Goal: Information Seeking & Learning: Learn about a topic

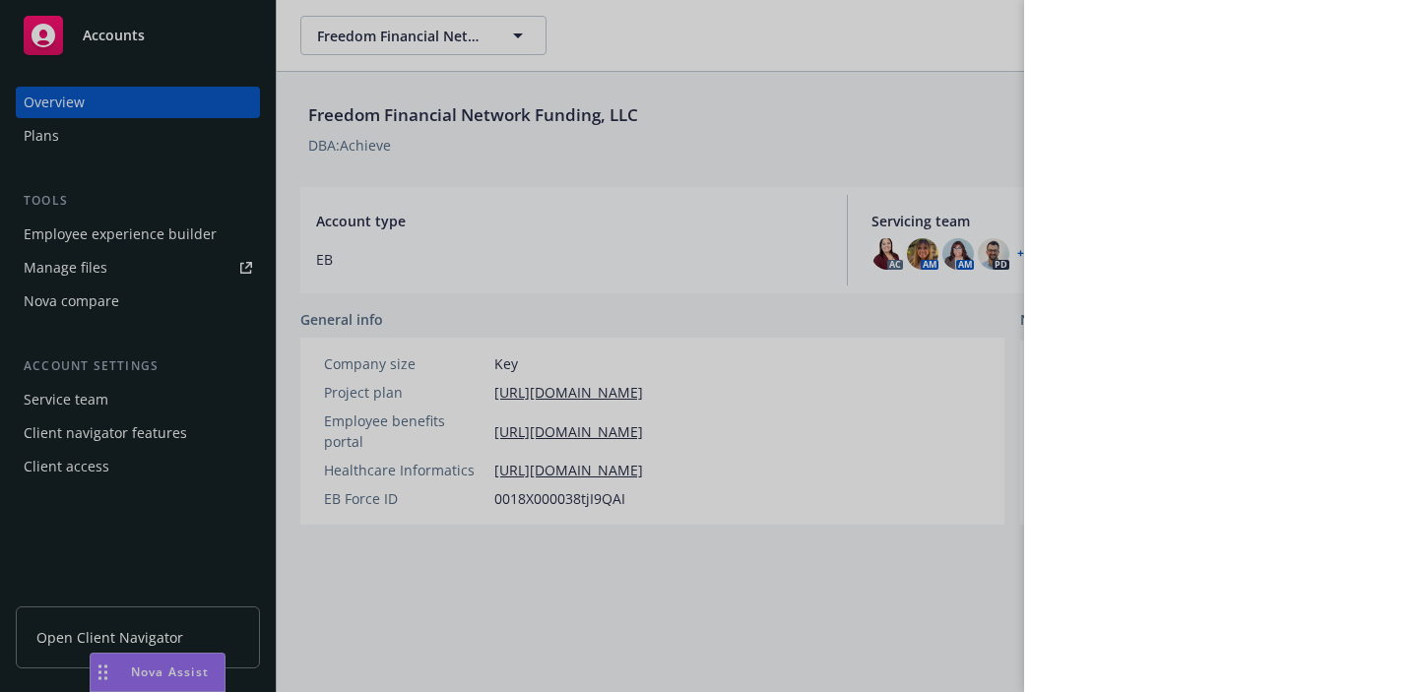
click at [412, 33] on div at bounding box center [709, 346] width 1418 height 692
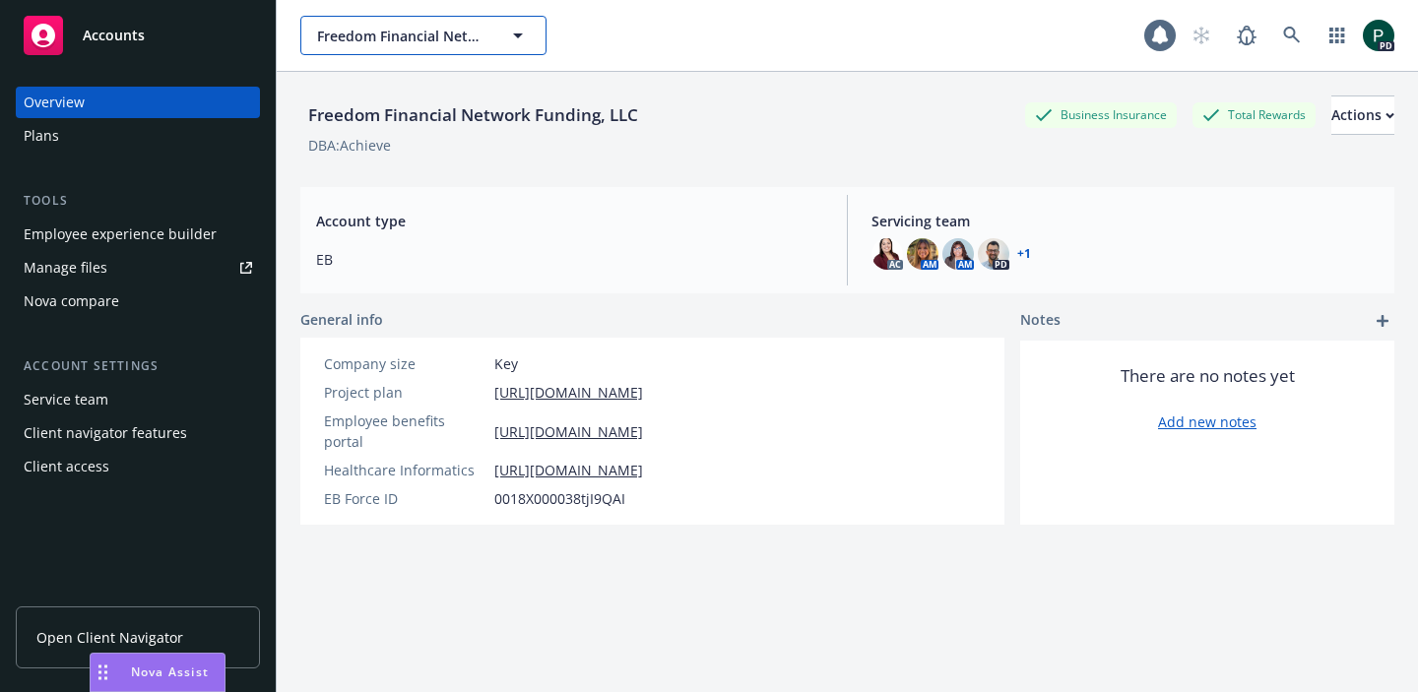
click at [423, 50] on button "Freedom Financial Network Funding, LLC" at bounding box center [423, 35] width 246 height 39
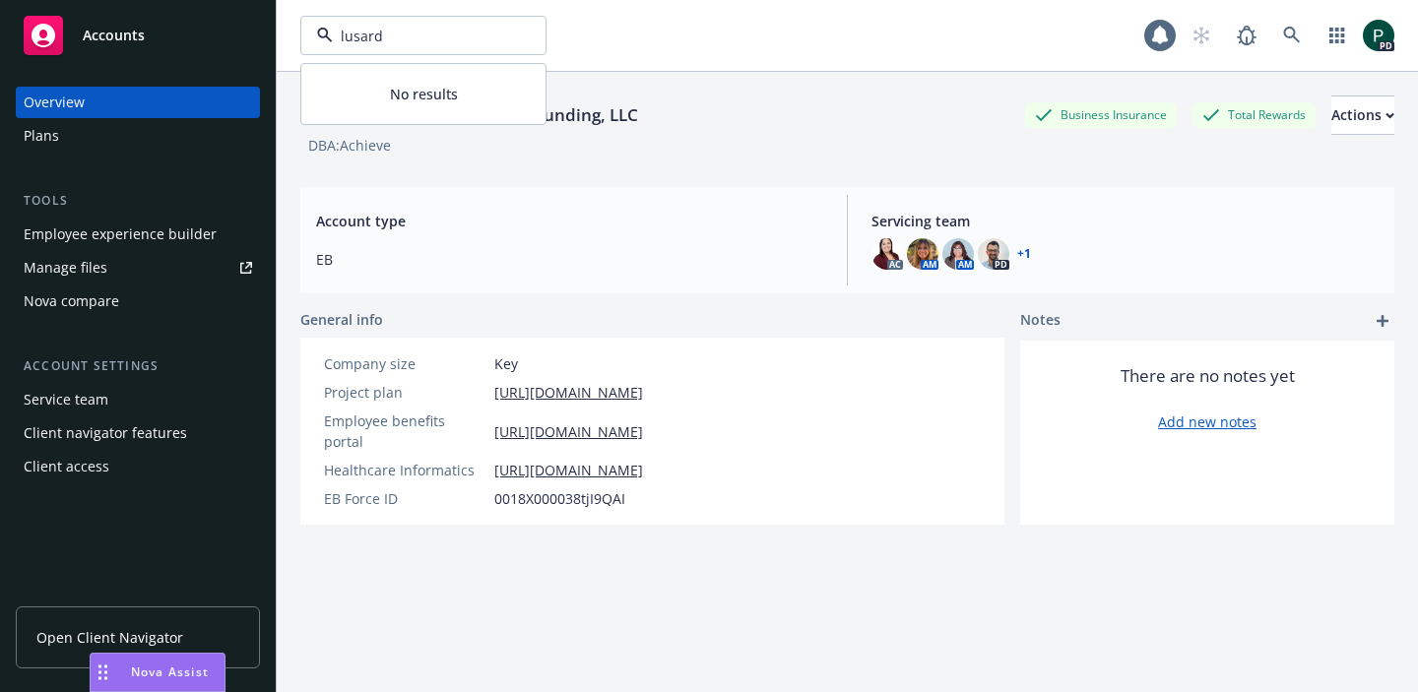
type input "[PERSON_NAME]"
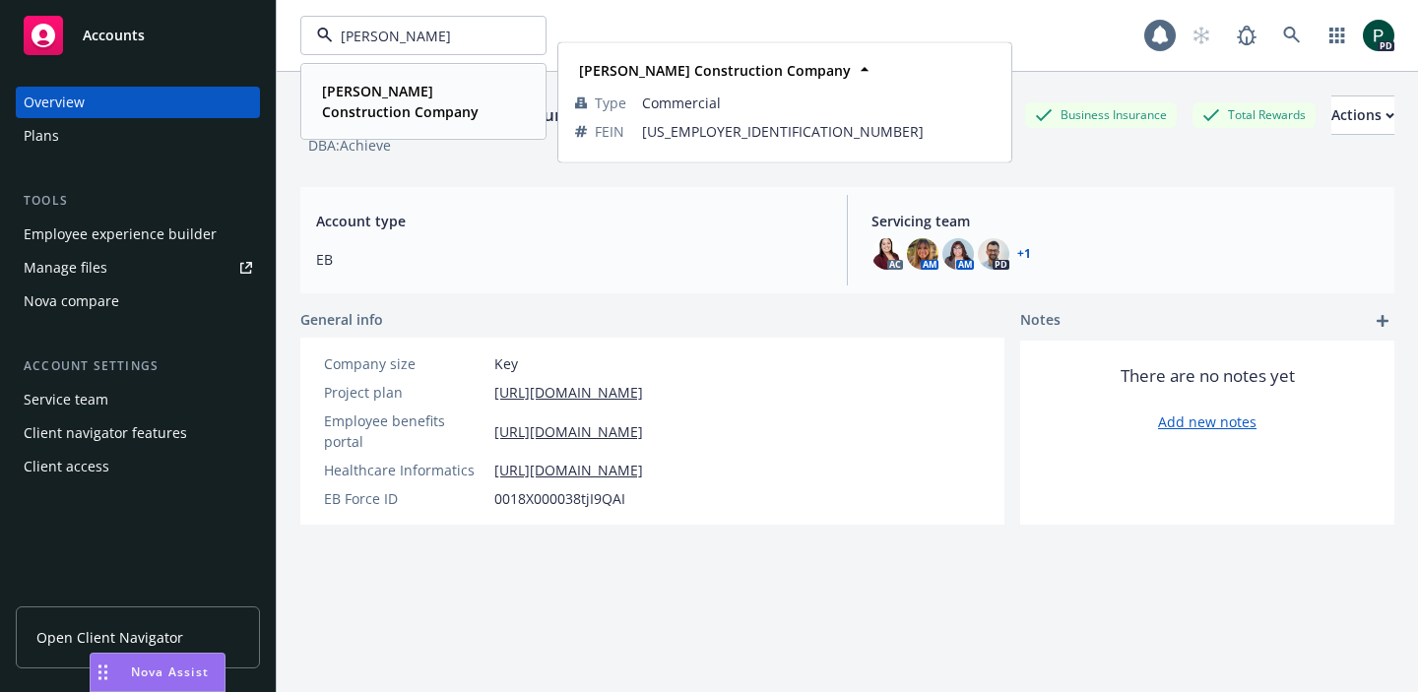
click at [365, 115] on strong "[PERSON_NAME] Construction Company" at bounding box center [400, 101] width 157 height 39
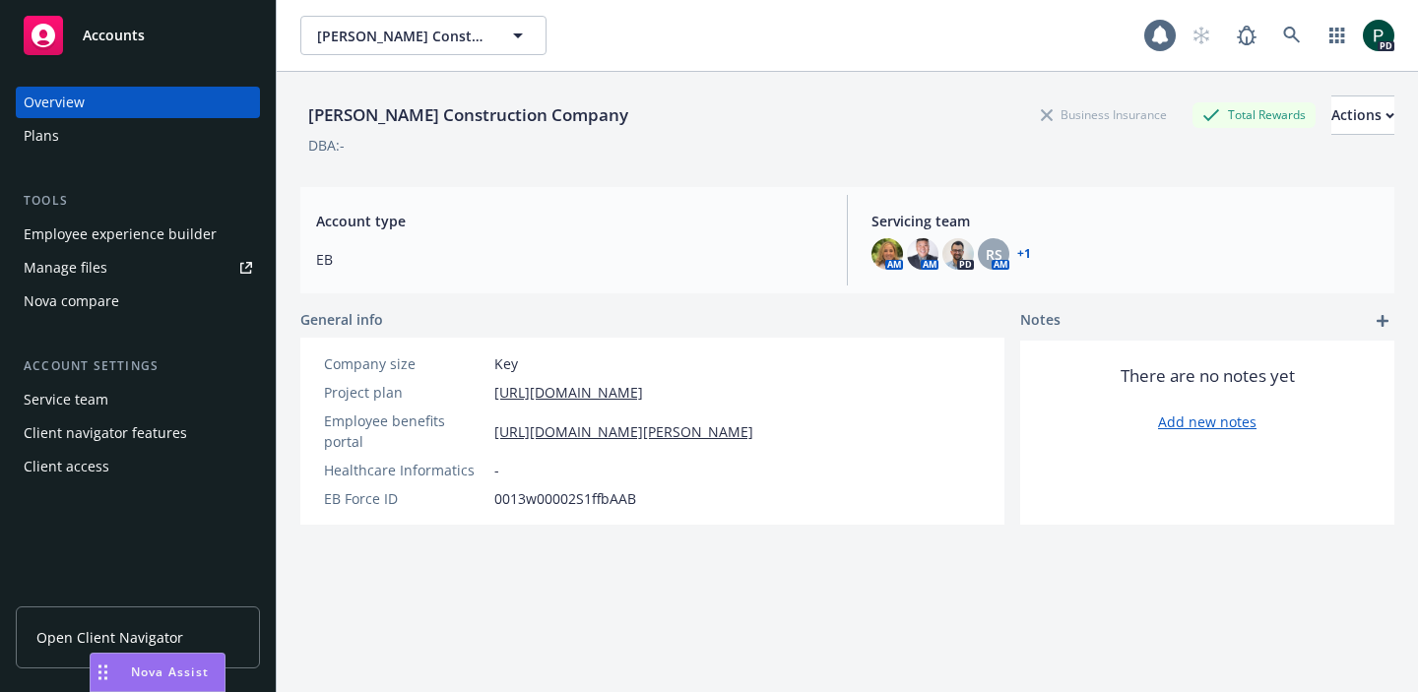
click at [90, 140] on div "Plans" at bounding box center [138, 136] width 228 height 32
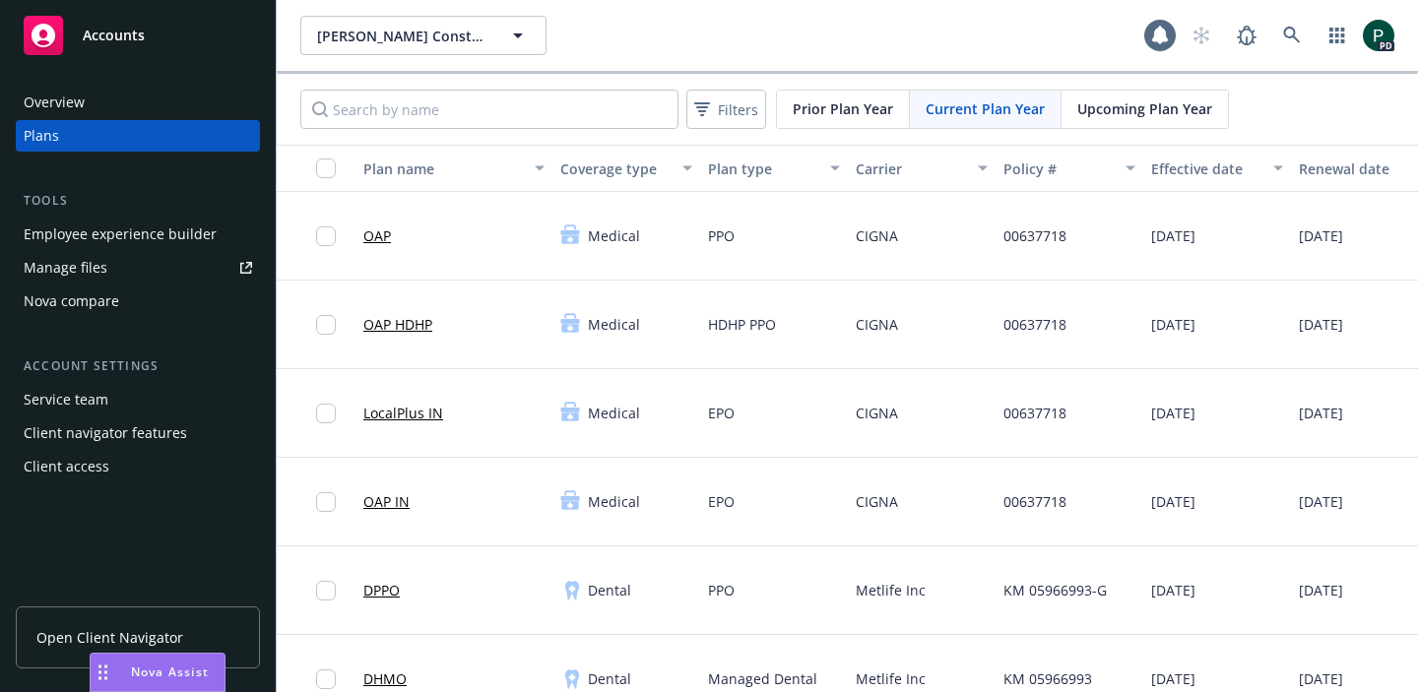
click at [382, 237] on link "OAP" at bounding box center [377, 236] width 28 height 21
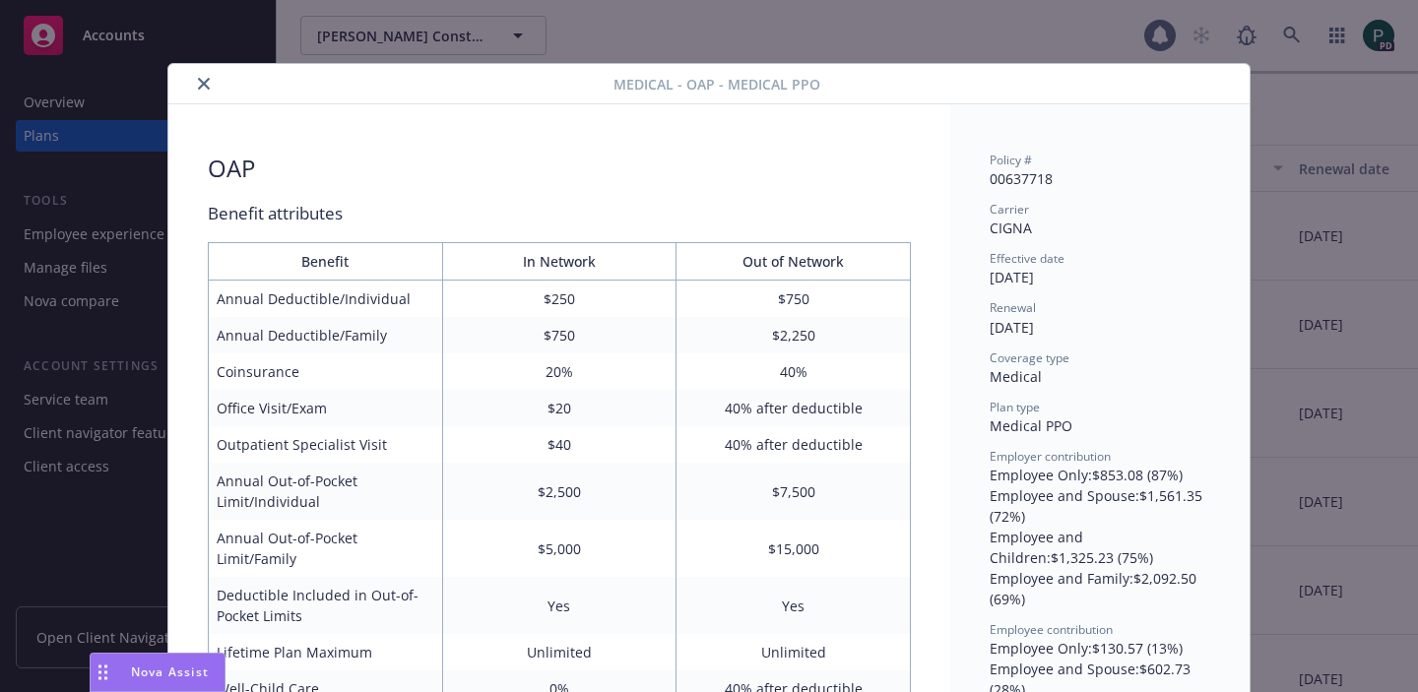
scroll to position [59, 0]
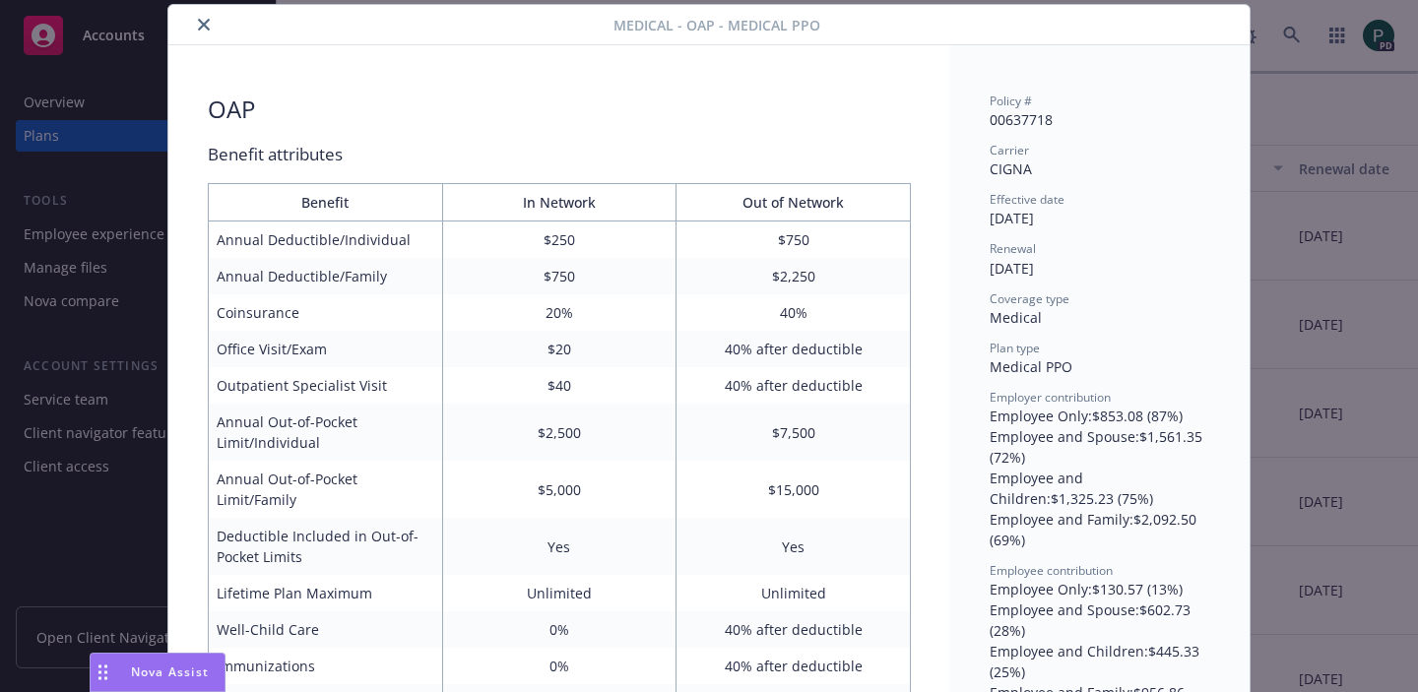
click at [558, 160] on div "Benefit attributes" at bounding box center [559, 155] width 703 height 26
click at [201, 23] on icon "close" at bounding box center [204, 25] width 12 height 12
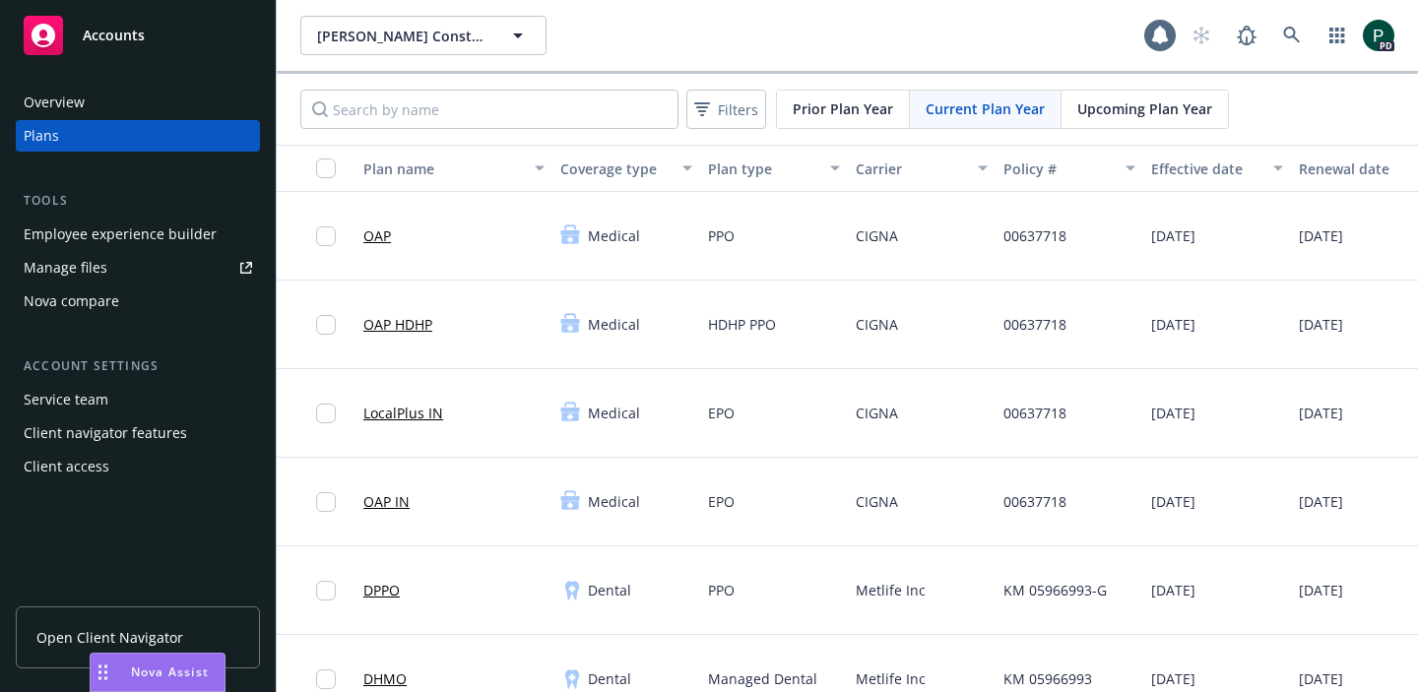
click at [390, 500] on link "OAP IN" at bounding box center [386, 501] width 46 height 21
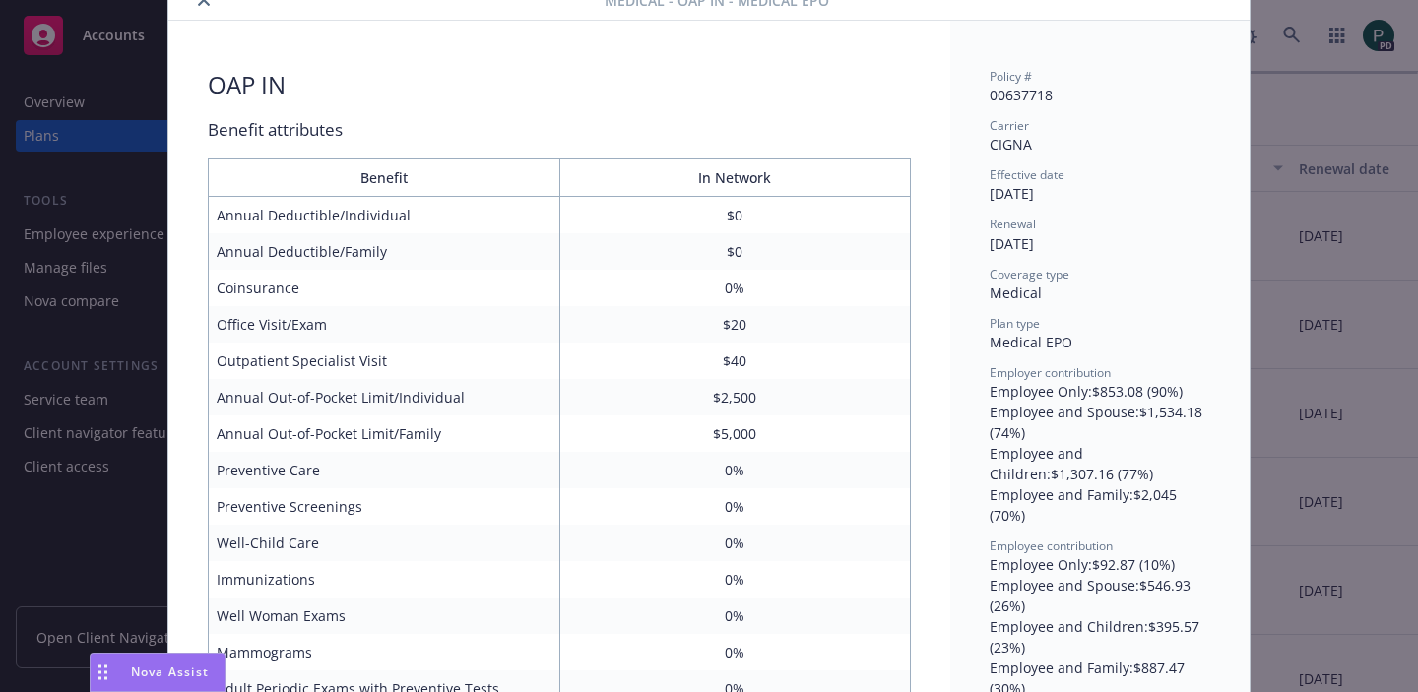
scroll to position [458, 0]
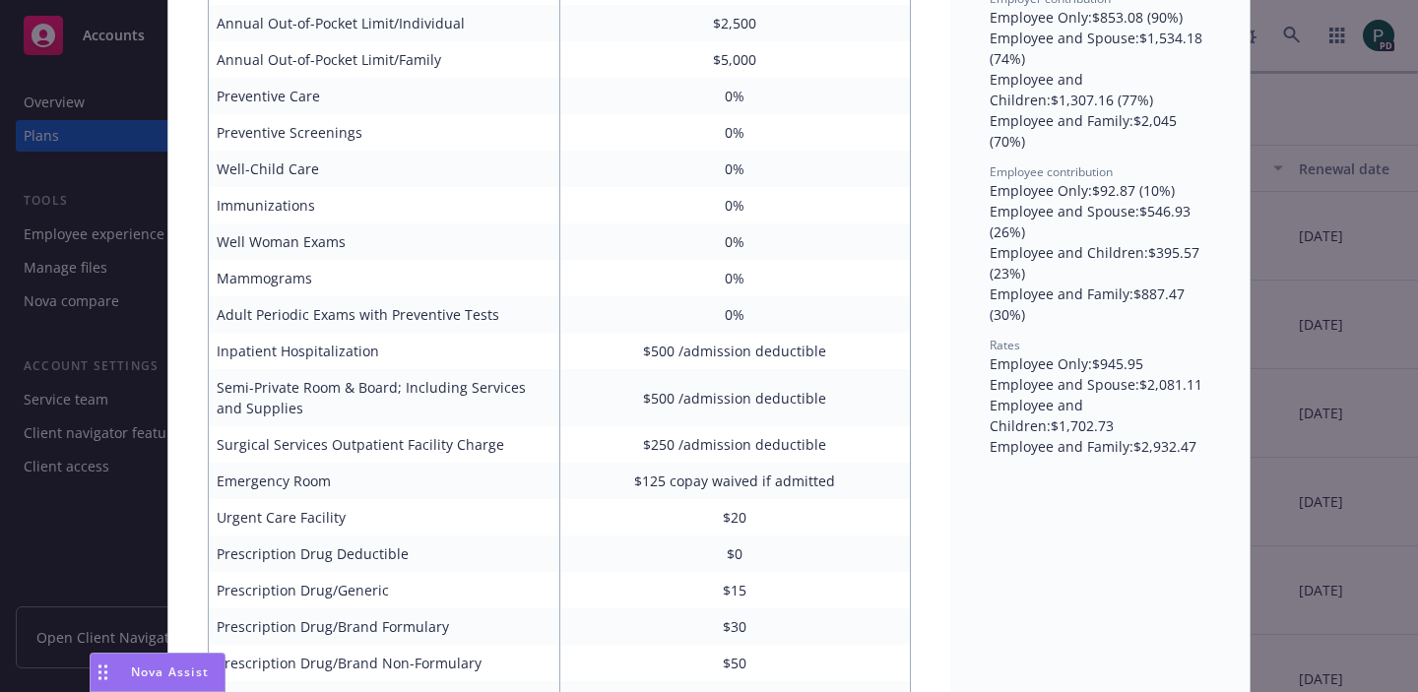
drag, startPoint x: 1322, startPoint y: 372, endPoint x: 1237, endPoint y: 372, distance: 84.7
click at [1322, 372] on div "Medical - OAP IN - Medical EPO OAP IN Benefit attributes Benefit In Network Ann…" at bounding box center [709, 346] width 1418 height 692
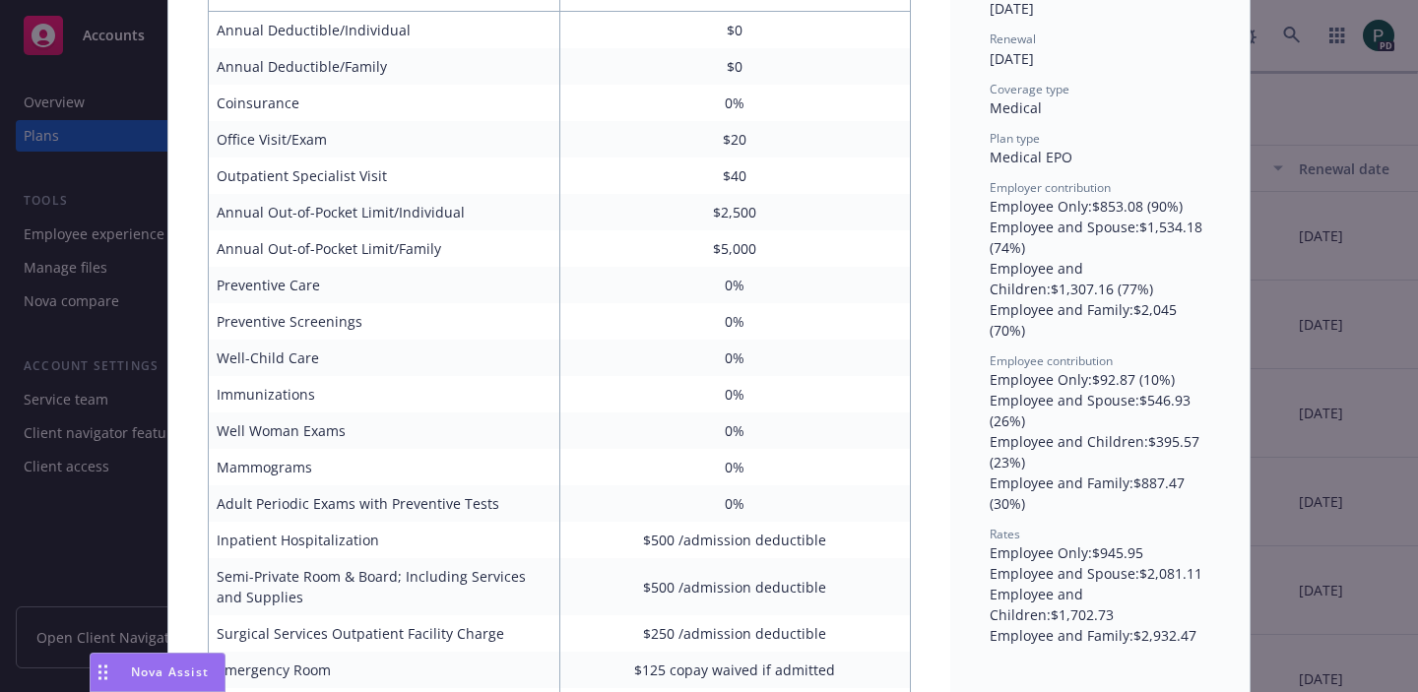
scroll to position [0, 0]
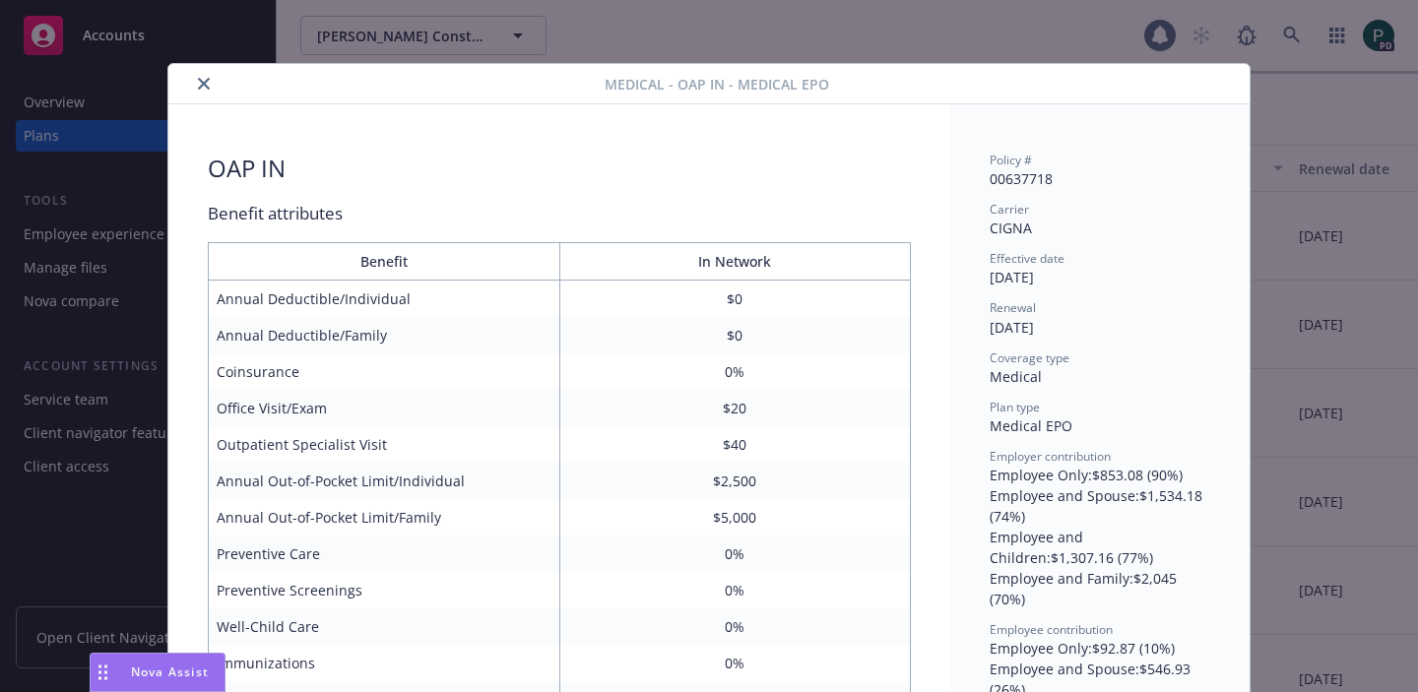
click at [198, 82] on icon "close" at bounding box center [204, 84] width 12 height 12
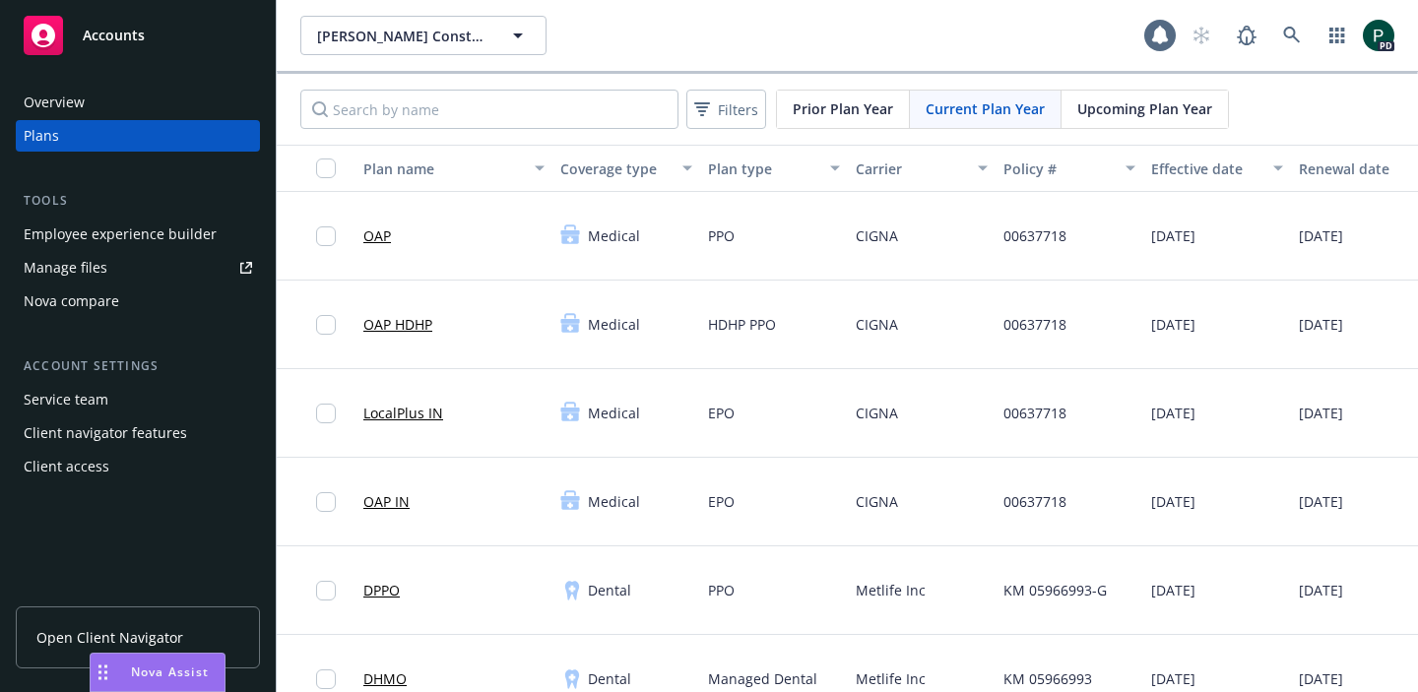
click at [407, 417] on link "LocalPlus IN" at bounding box center [403, 413] width 80 height 21
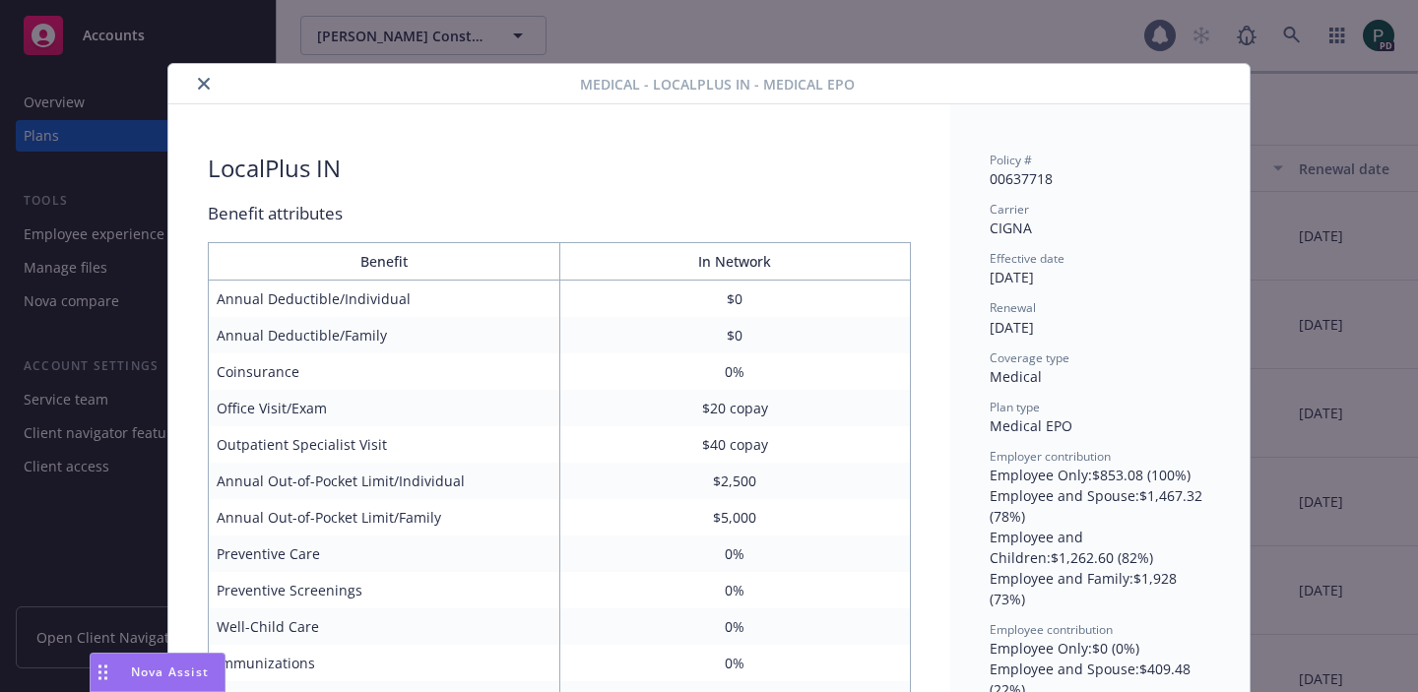
scroll to position [59, 0]
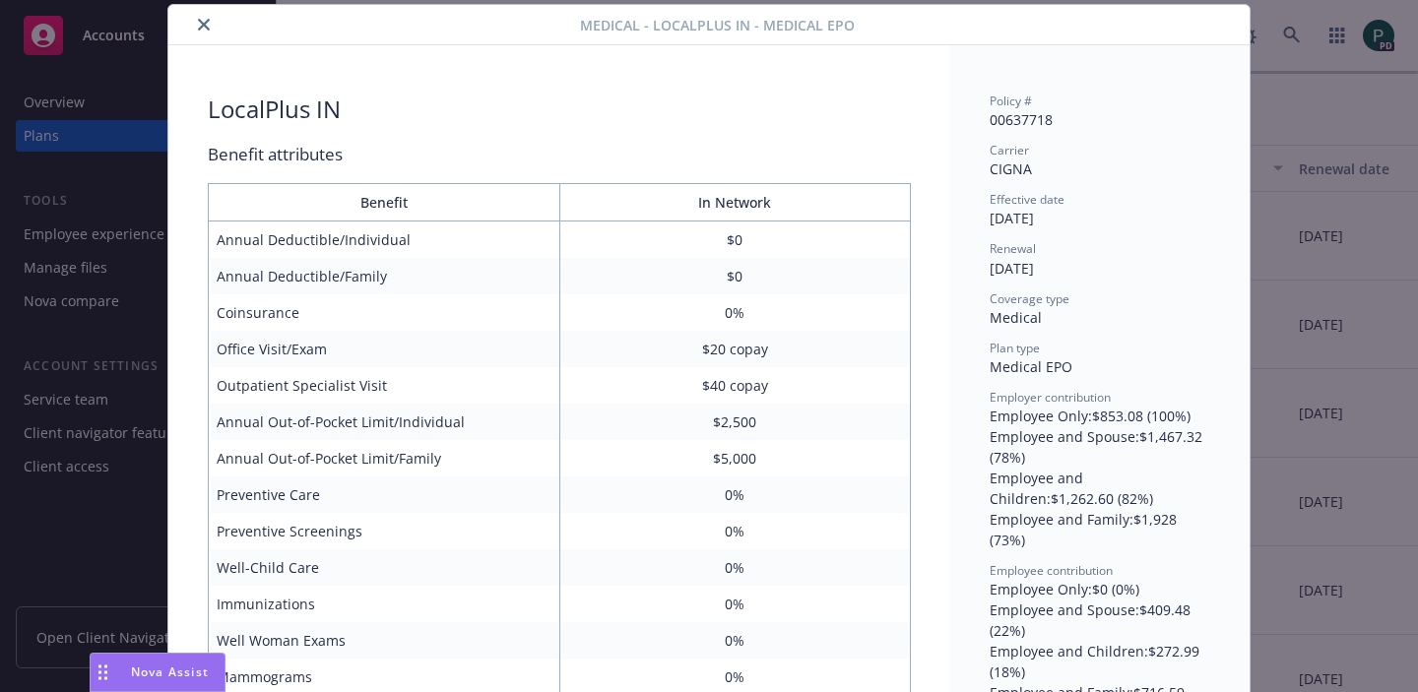
click at [1360, 186] on div "Medical - LocalPlus IN - Medical EPO LocalPlus IN Benefit attributes Benefit In…" at bounding box center [709, 346] width 1418 height 692
click at [198, 24] on icon "close" at bounding box center [204, 25] width 12 height 12
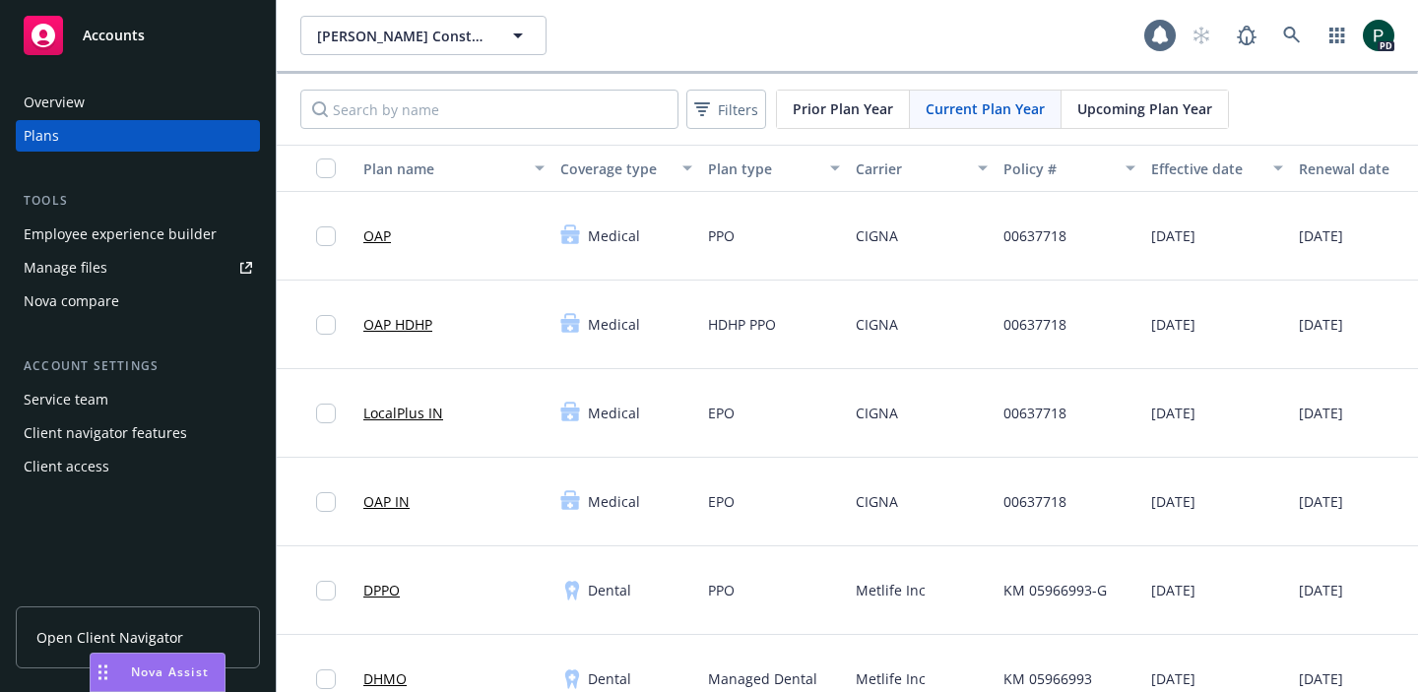
click at [87, 98] on div "Overview" at bounding box center [138, 103] width 228 height 32
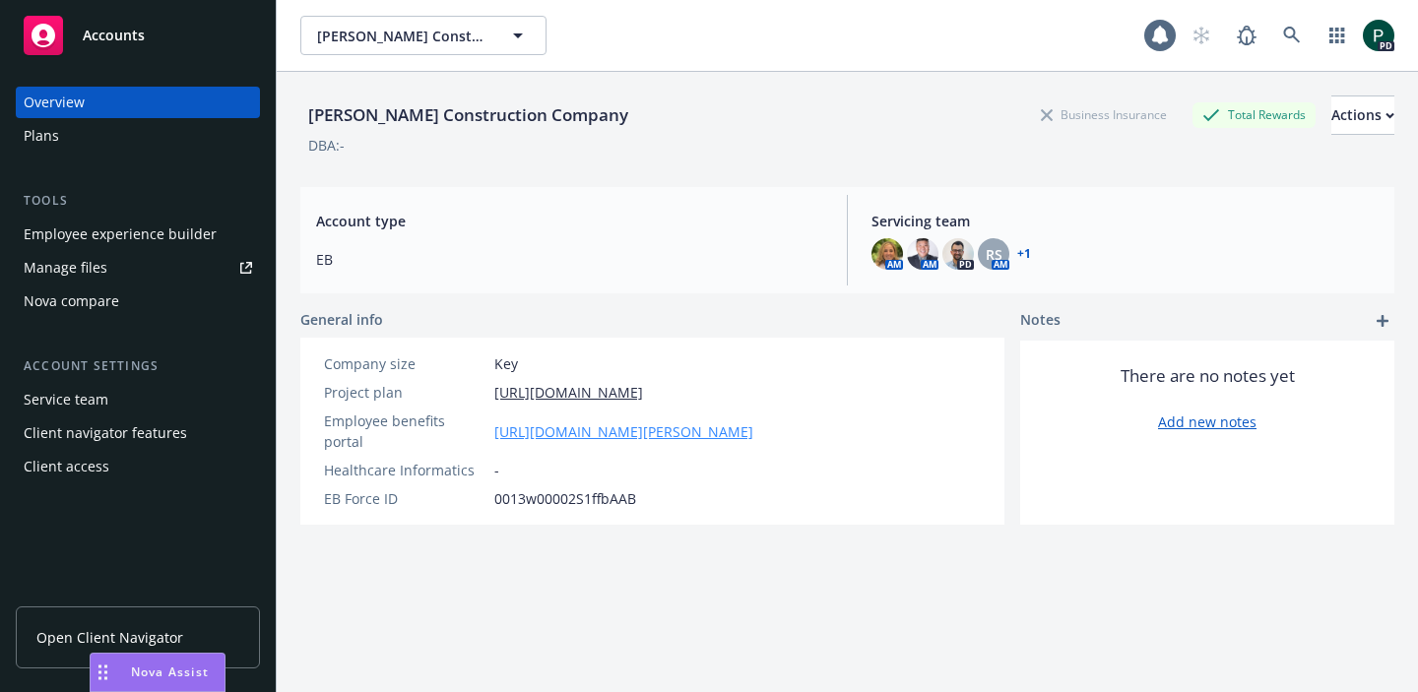
click at [694, 421] on link "[URL][DOMAIN_NAME][PERSON_NAME]" at bounding box center [623, 431] width 259 height 21
